Goal: Task Accomplishment & Management: Manage account settings

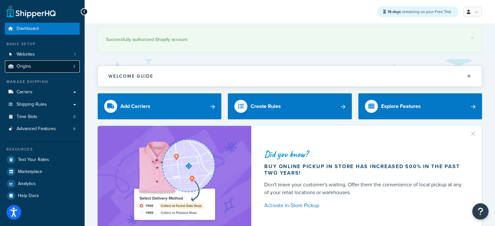
click at [46, 66] on link "Origins 2" at bounding box center [42, 67] width 75 height 12
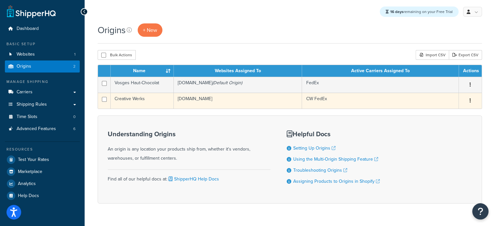
click at [147, 100] on td "Creative Werks" at bounding box center [142, 101] width 63 height 16
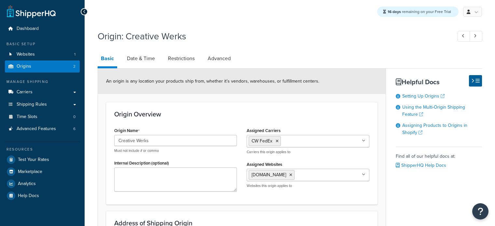
select select "13"
click at [137, 63] on link "Date & Time" at bounding box center [141, 59] width 34 height 16
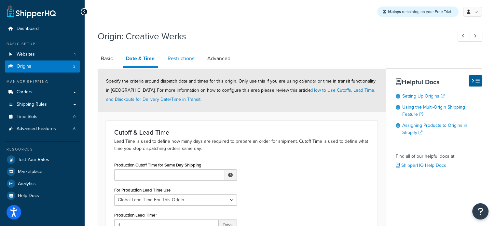
click at [185, 61] on link "Restrictions" at bounding box center [180, 59] width 33 height 16
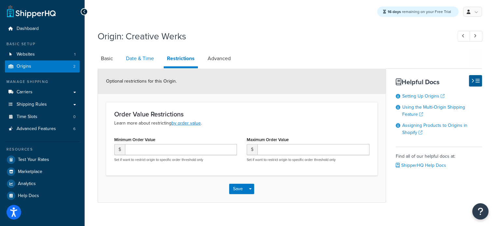
click at [144, 57] on link "Date & Time" at bounding box center [140, 59] width 34 height 16
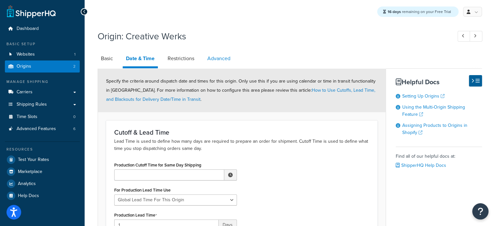
click at [221, 58] on link "Advanced" at bounding box center [219, 59] width 30 height 16
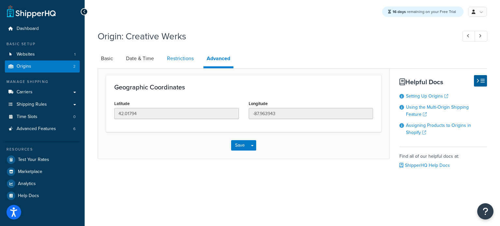
click at [185, 60] on link "Restrictions" at bounding box center [180, 59] width 33 height 16
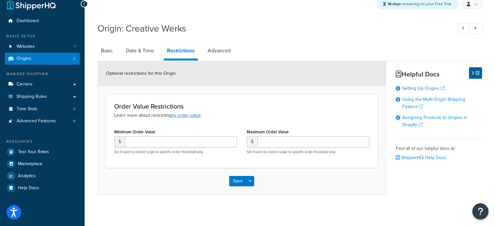
scroll to position [8, 0]
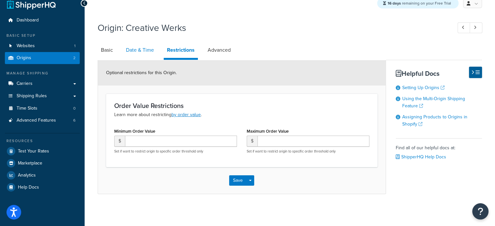
click at [131, 48] on link "Date & Time" at bounding box center [140, 50] width 34 height 16
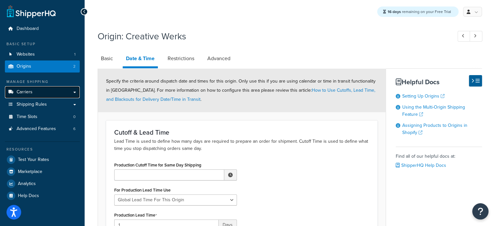
click at [25, 92] on span "Carriers" at bounding box center [25, 92] width 16 height 6
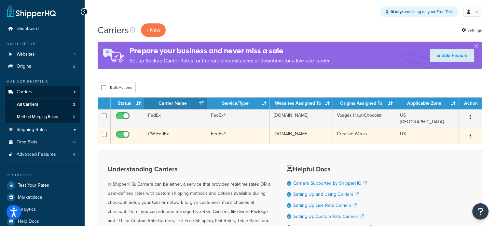
click at [165, 134] on td "CW FedEx" at bounding box center [175, 136] width 63 height 16
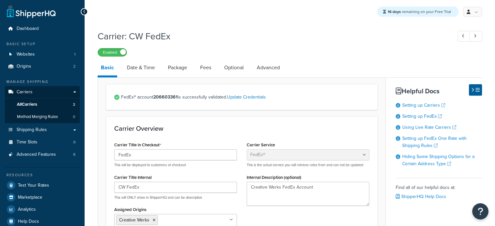
select select "fedEx"
select select "REGULAR_PICKUP"
select select "YOUR_PACKAGING"
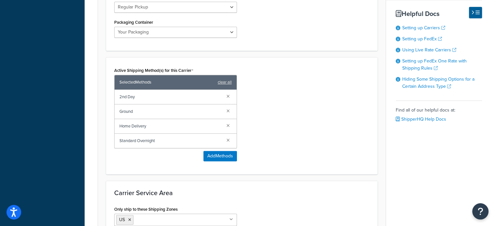
scroll to position [358, 0]
